Goal: Information Seeking & Learning: Find specific fact

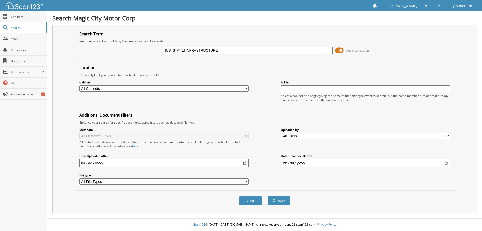
type input "[US_STATE] INFRASTRUCTURE"
click at [268, 196] on button "Search" at bounding box center [279, 200] width 23 height 9
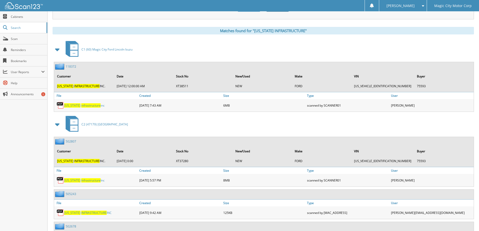
scroll to position [201, 0]
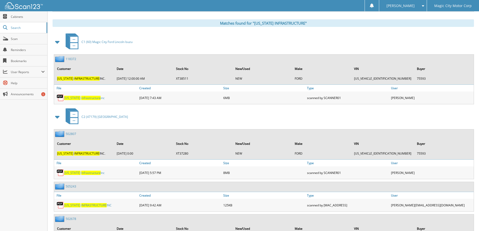
click at [95, 204] on span "INFRASTRUCTURE" at bounding box center [93, 205] width 25 height 4
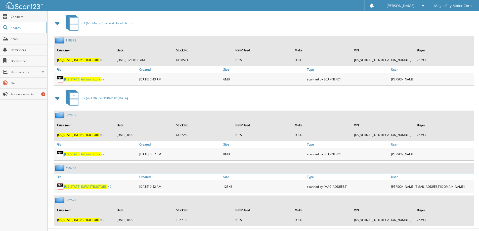
scroll to position [230, 0]
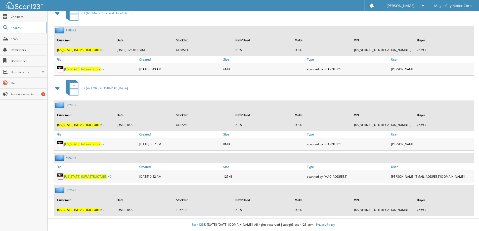
click at [81, 144] on span "Infrastructure" at bounding box center [90, 144] width 19 height 4
